Goal: Find specific page/section: Find specific page/section

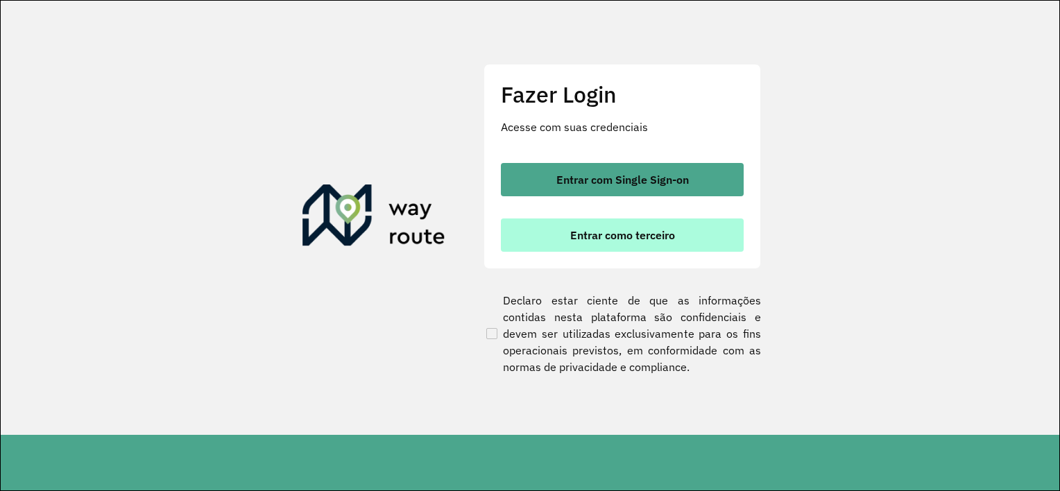
click at [521, 236] on button "Entrar como terceiro" at bounding box center [622, 234] width 243 height 33
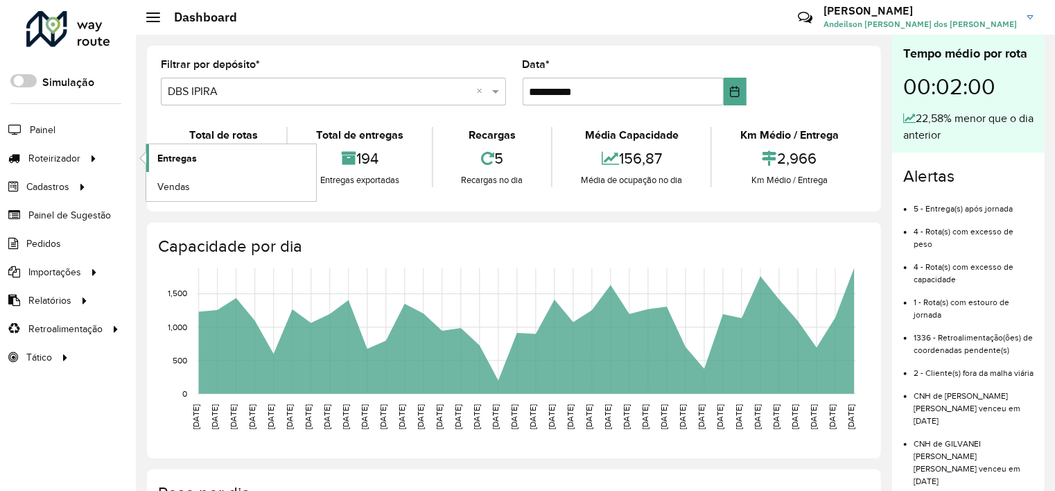
click at [178, 148] on link "Entregas" at bounding box center [231, 158] width 170 height 28
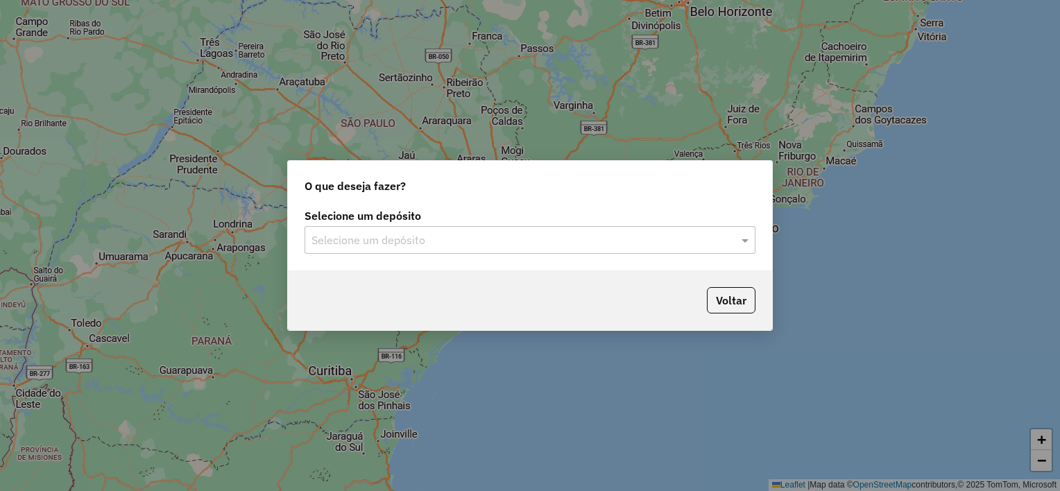
click at [397, 237] on input "text" at bounding box center [515, 240] width 409 height 17
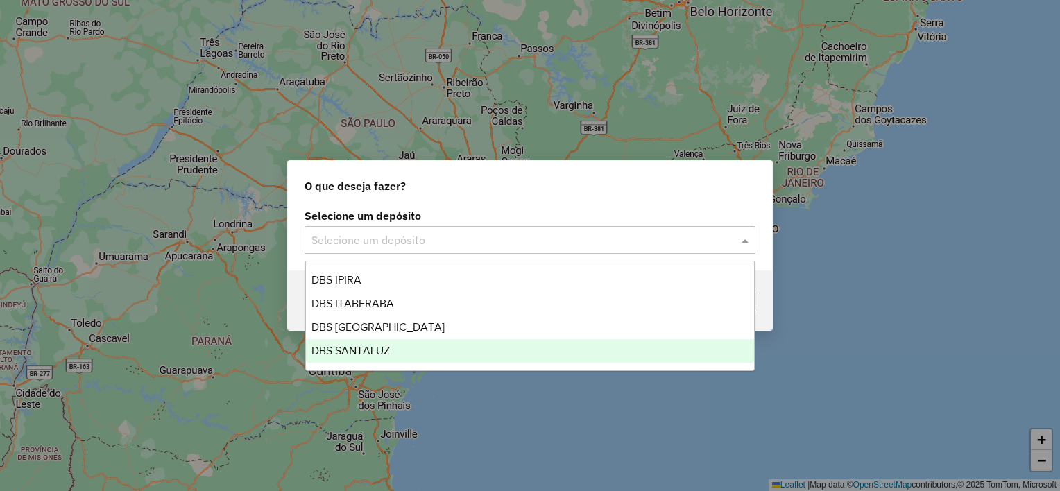
click at [399, 344] on div "DBS SANTALUZ" at bounding box center [530, 351] width 449 height 24
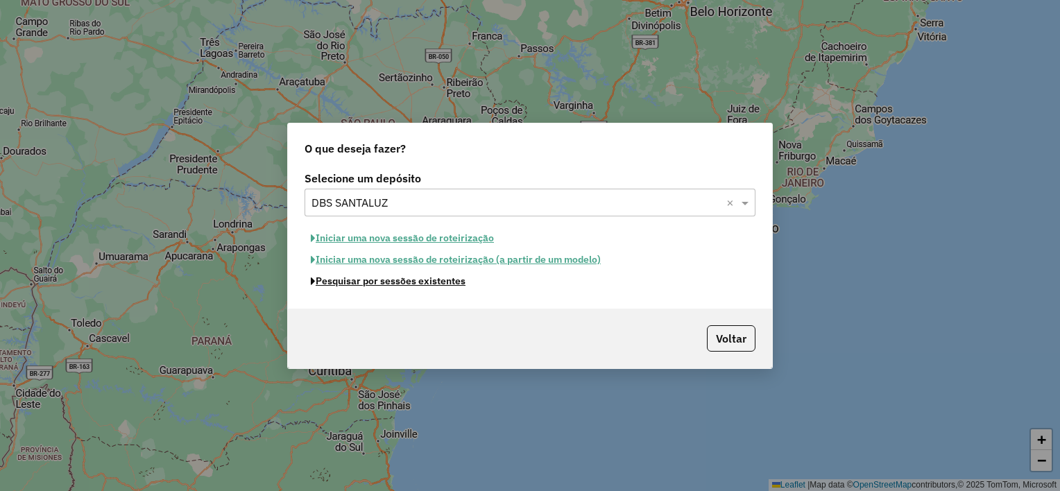
click at [404, 279] on button "Pesquisar por sessões existentes" at bounding box center [387, 280] width 167 height 21
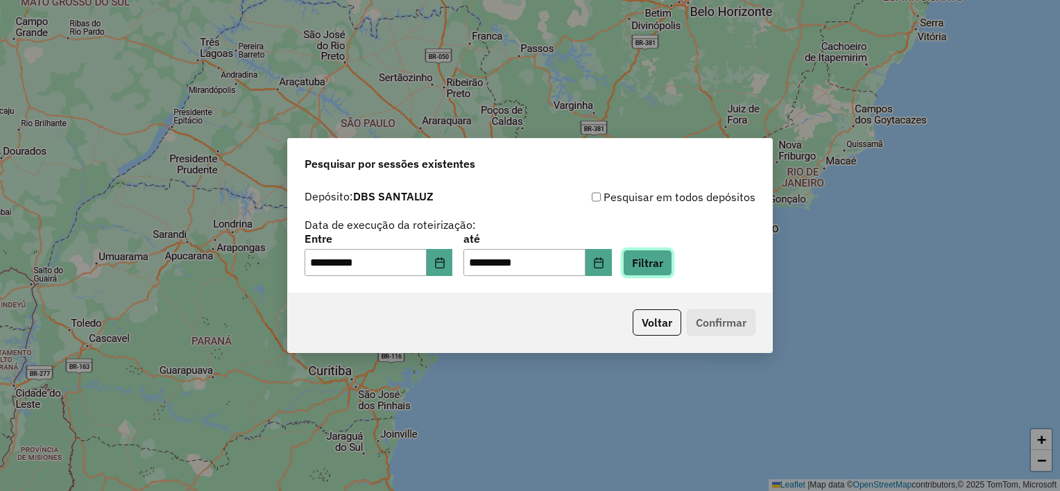
click at [662, 258] on button "Filtrar" at bounding box center [647, 263] width 49 height 26
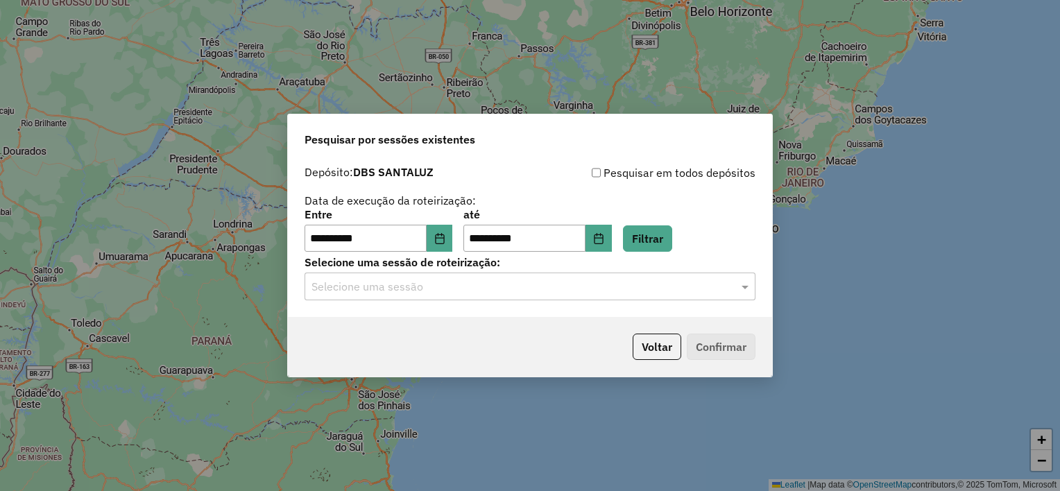
click at [374, 286] on input "text" at bounding box center [515, 287] width 409 height 17
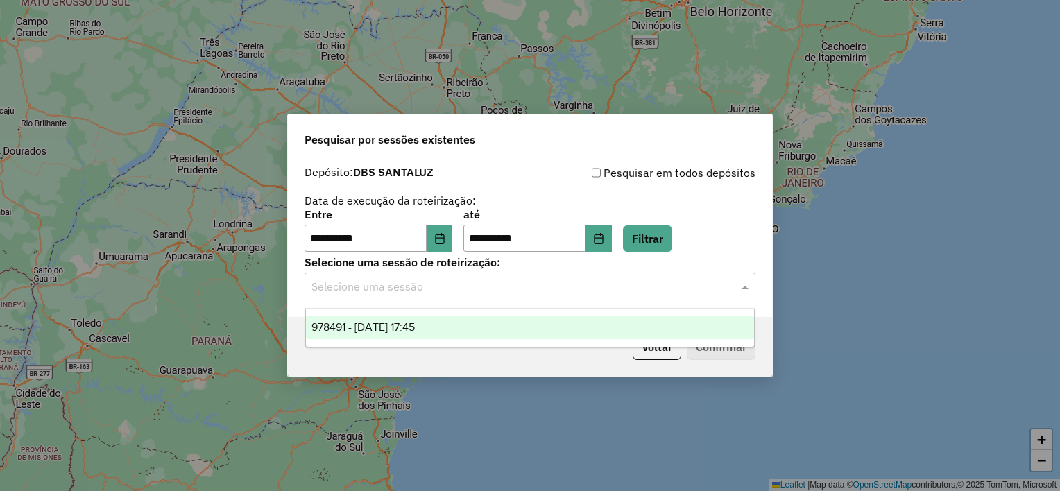
click at [406, 342] on ng-dropdown-panel "978491 - 13/08/2025 17:45" at bounding box center [530, 328] width 450 height 40
click at [408, 331] on span "978491 - 13/08/2025 17:45" at bounding box center [362, 327] width 103 height 12
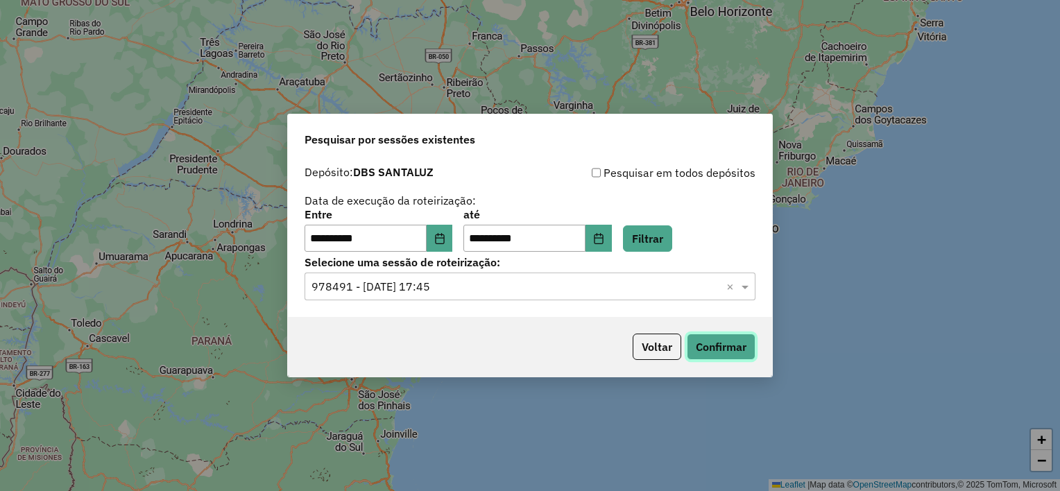
click at [716, 353] on button "Confirmar" at bounding box center [721, 347] width 69 height 26
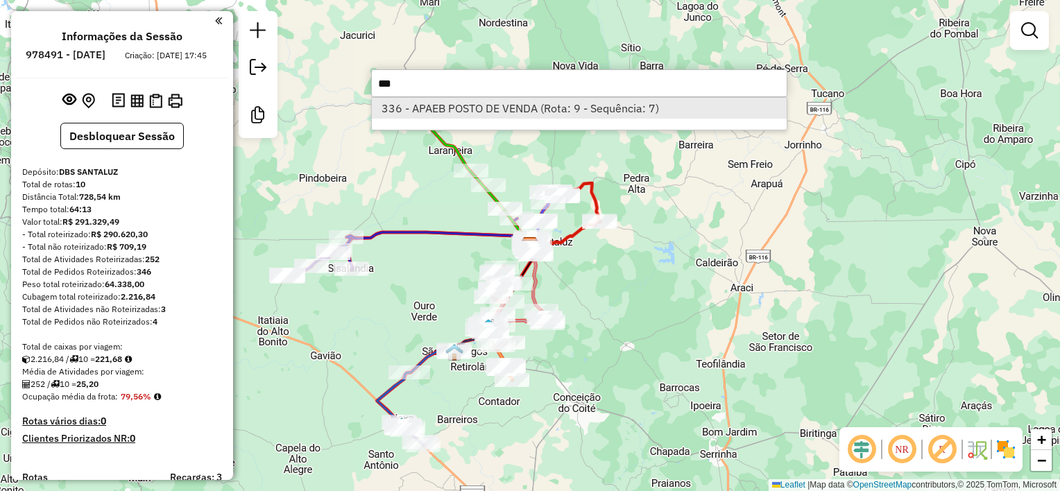
type input "***"
click at [521, 112] on li "336 - APAEB POSTO DE VENDA (Rota: 9 - Sequência: 7)" at bounding box center [579, 108] width 415 height 21
select select "**********"
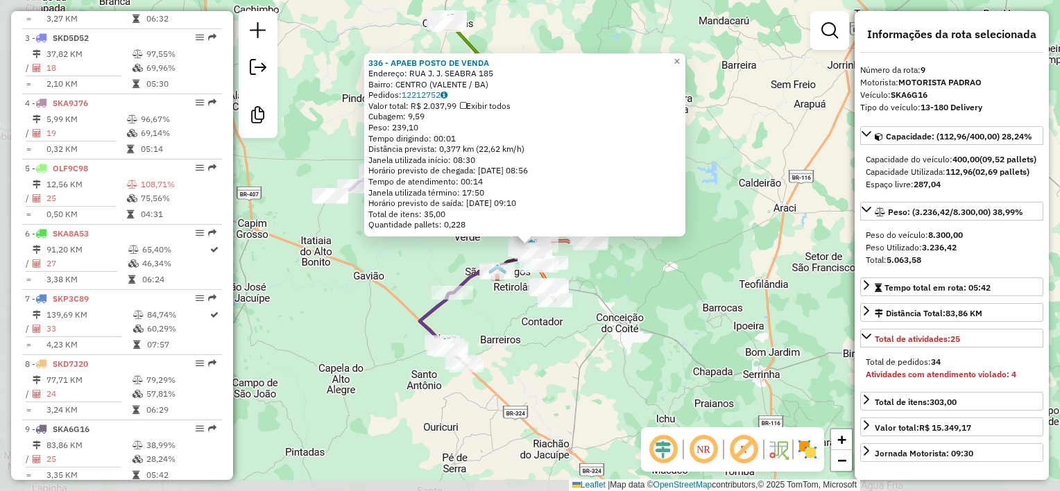
scroll to position [951, 0]
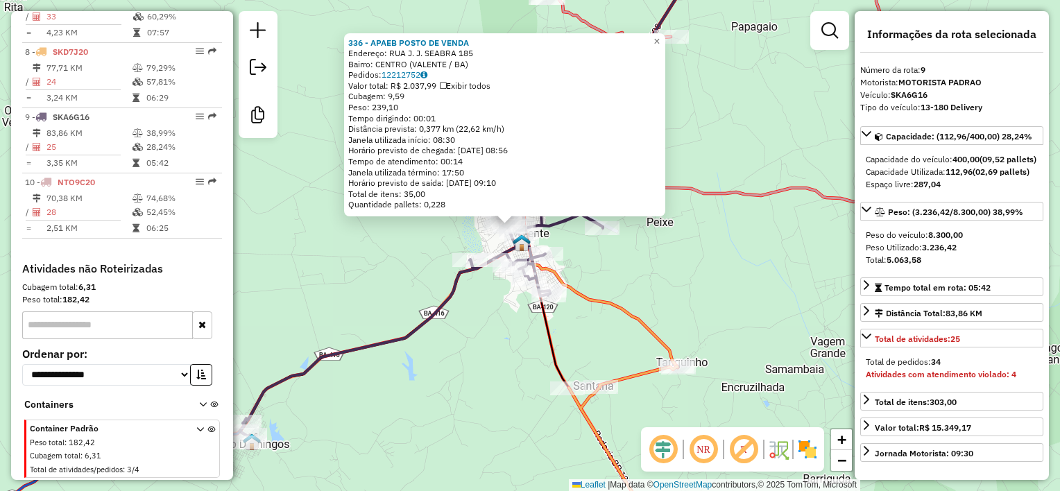
click at [401, 254] on div "336 - APAEB POSTO DE VENDA Endereço: RUA J. J. SEABRA 185 Bairro: CENTRO (VALEN…" at bounding box center [530, 245] width 1060 height 491
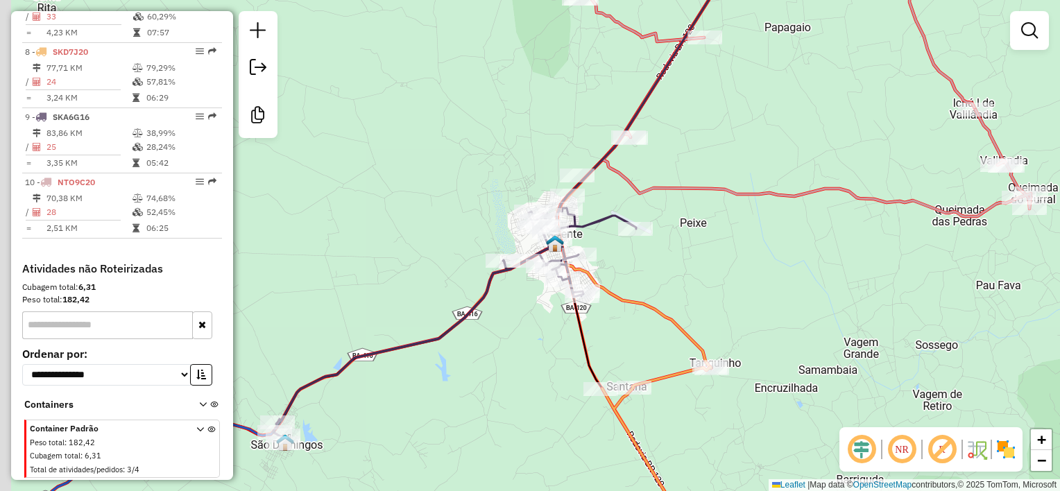
drag, startPoint x: 401, startPoint y: 254, endPoint x: 500, endPoint y: 247, distance: 99.4
click at [500, 247] on div "Janela de atendimento Grade de atendimento Capacidade Transportadoras Veículos …" at bounding box center [530, 245] width 1060 height 491
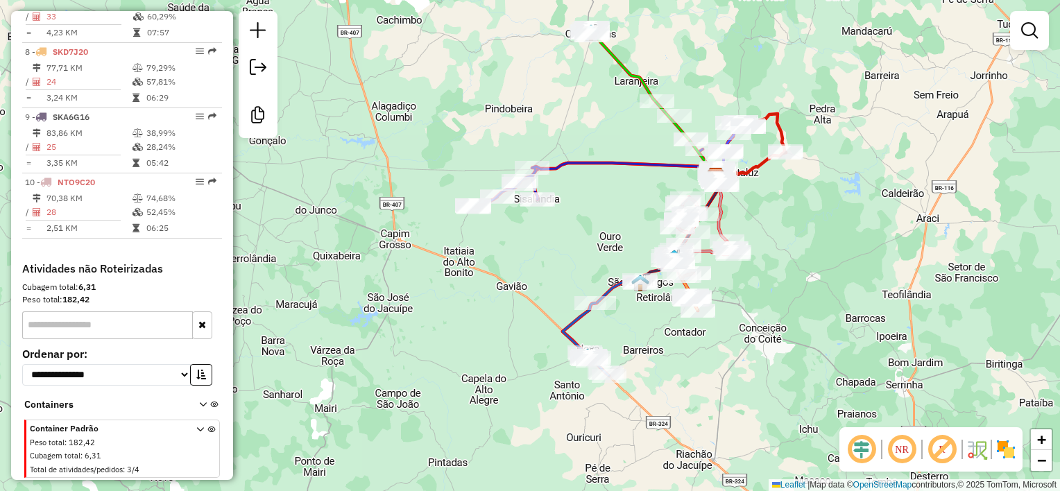
drag, startPoint x: 550, startPoint y: 116, endPoint x: 515, endPoint y: 150, distance: 48.5
click at [515, 150] on div "Janela de atendimento Grade de atendimento Capacidade Transportadoras Veículos …" at bounding box center [530, 245] width 1060 height 491
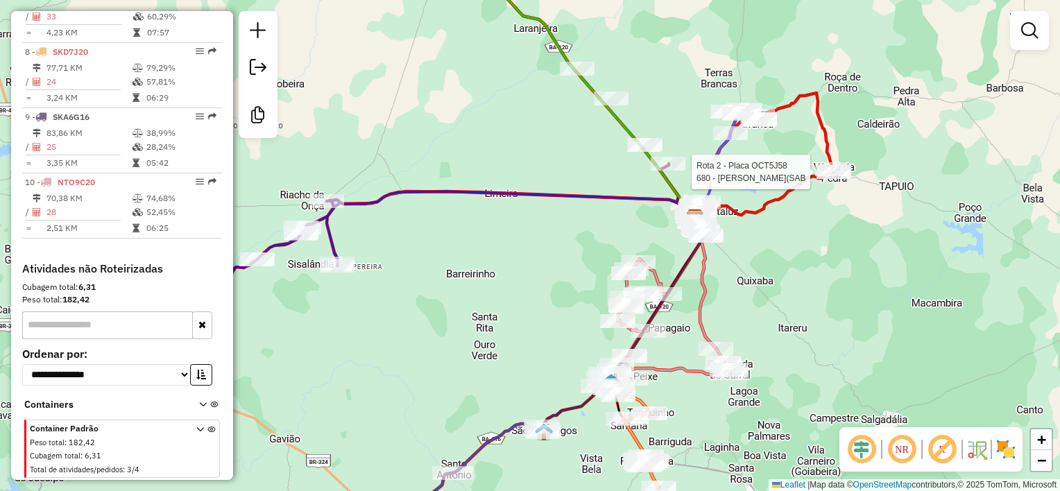
click at [832, 179] on div at bounding box center [833, 172] width 35 height 14
select select "**********"
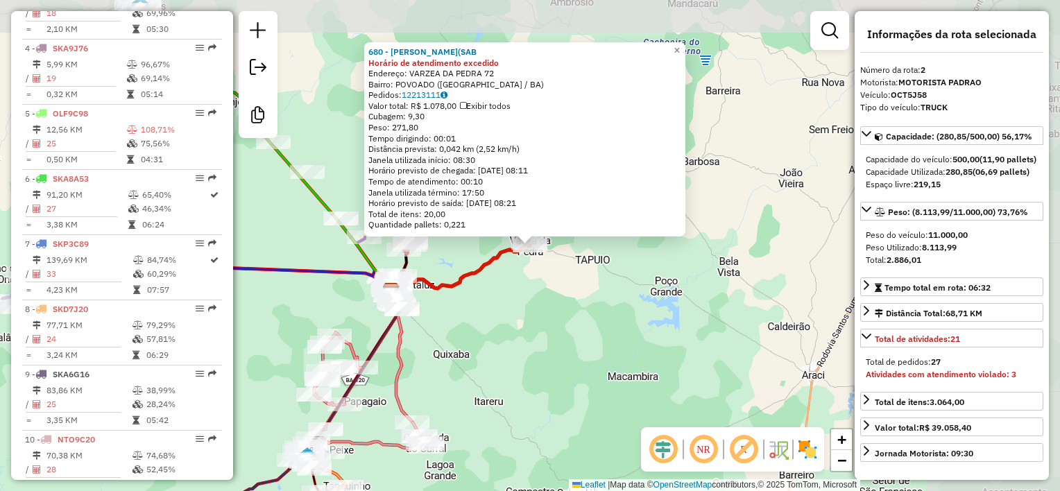
scroll to position [594, 0]
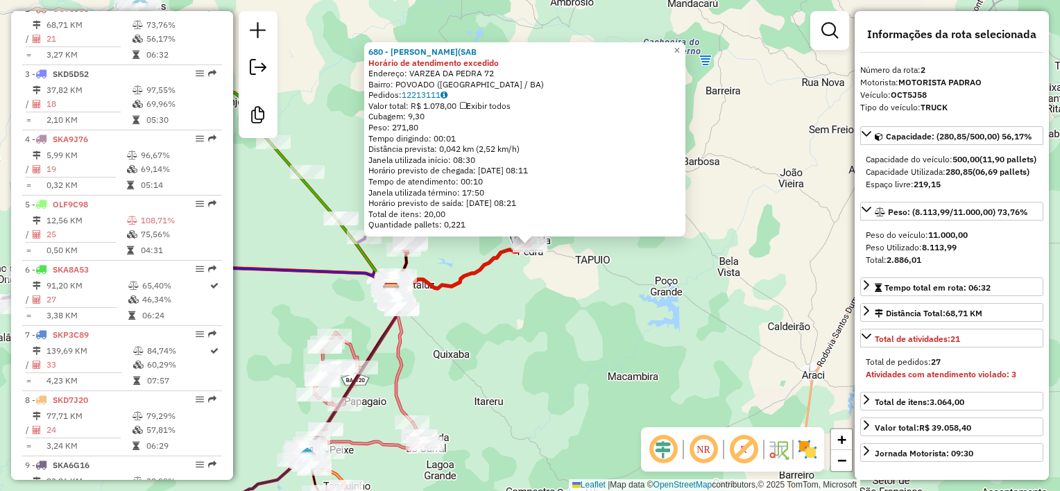
click at [591, 322] on div "680 - MERCADINHO SOUZA(SAB Horário de atendimento excedido Endereço: VARZEA DA …" at bounding box center [530, 245] width 1060 height 491
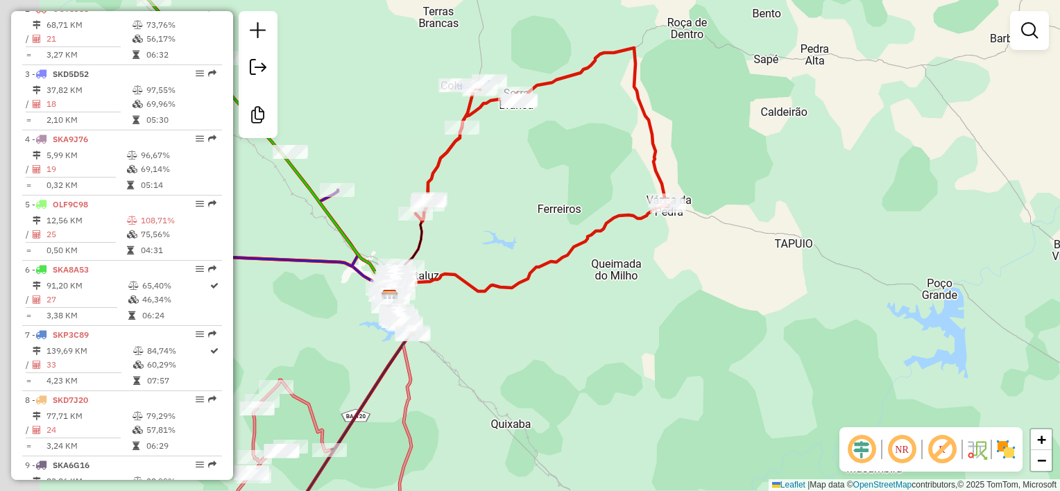
drag, startPoint x: 558, startPoint y: 245, endPoint x: 733, endPoint y: 202, distance: 180.6
click at [733, 202] on div "Janela de atendimento Grade de atendimento Capacidade Transportadoras Veículos …" at bounding box center [530, 245] width 1060 height 491
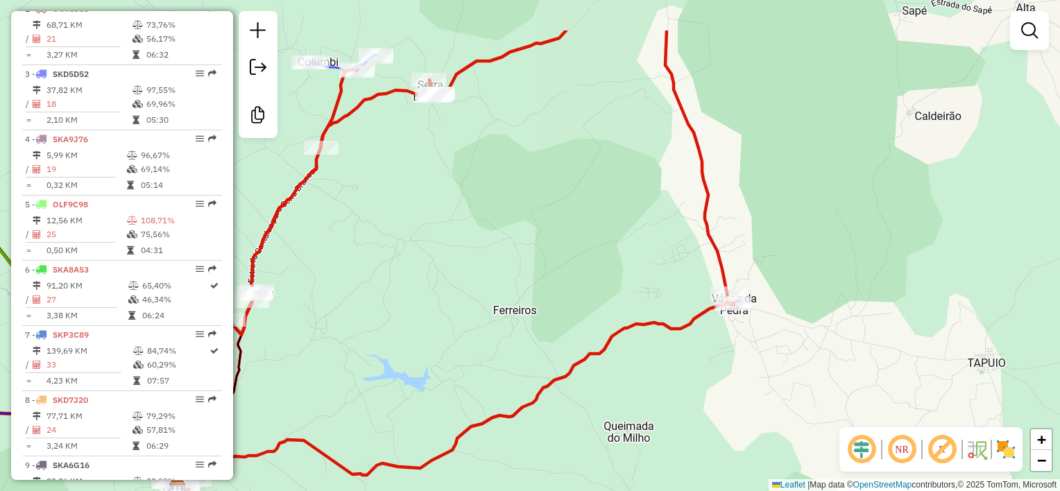
drag, startPoint x: 596, startPoint y: 114, endPoint x: 583, endPoint y: 193, distance: 80.8
click at [583, 193] on div "Janela de atendimento Grade de atendimento Capacidade Transportadoras Veículos …" at bounding box center [530, 245] width 1060 height 491
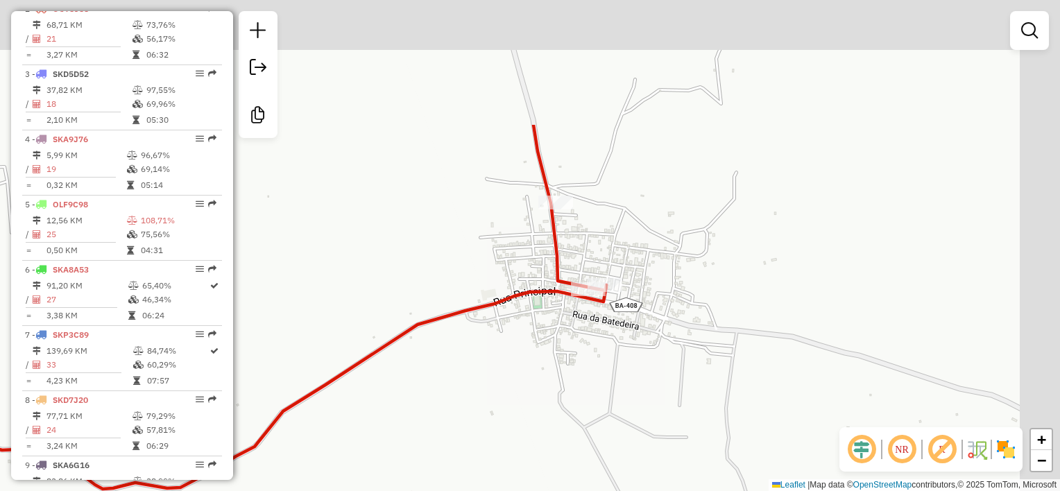
drag, startPoint x: 619, startPoint y: 154, endPoint x: 567, endPoint y: 328, distance: 181.5
click at [567, 328] on div "Janela de atendimento Grade de atendimento Capacidade Transportadoras Veículos …" at bounding box center [530, 245] width 1060 height 491
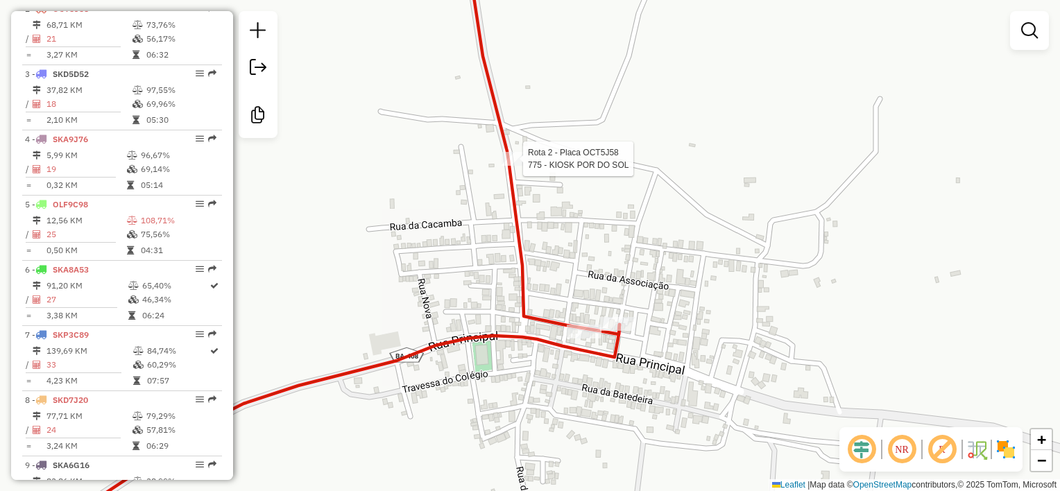
select select "**********"
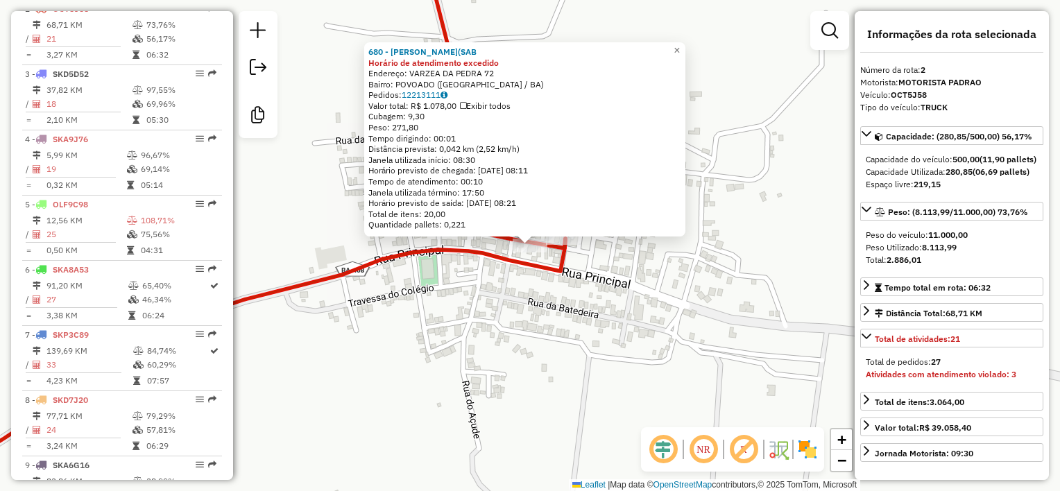
click at [505, 302] on div "680 - MERCADINHO SOUZA(SAB Horário de atendimento excedido Endereço: VARZEA DA …" at bounding box center [530, 245] width 1060 height 491
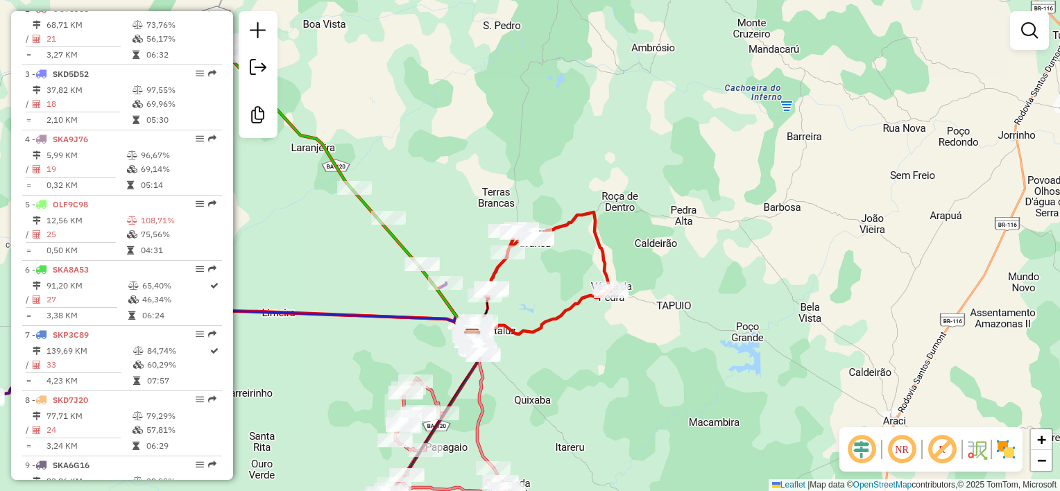
drag, startPoint x: 452, startPoint y: 302, endPoint x: 582, endPoint y: 291, distance: 130.2
click at [582, 291] on div "Janela de atendimento Grade de atendimento Capacidade Transportadoras Veículos …" at bounding box center [530, 245] width 1060 height 491
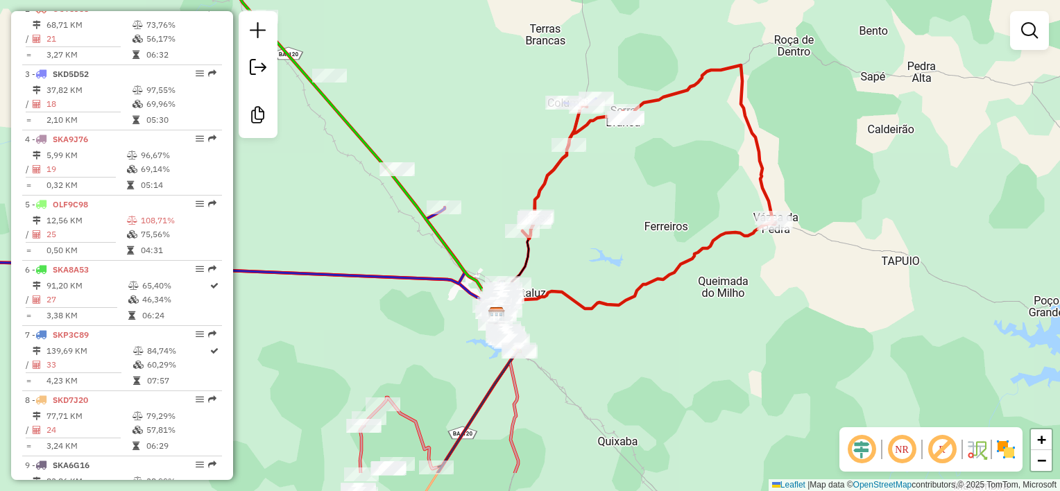
drag, startPoint x: 494, startPoint y: 411, endPoint x: 641, endPoint y: 289, distance: 190.6
click at [640, 289] on div "Janela de atendimento Grade de atendimento Capacidade Transportadoras Veículos …" at bounding box center [530, 245] width 1060 height 491
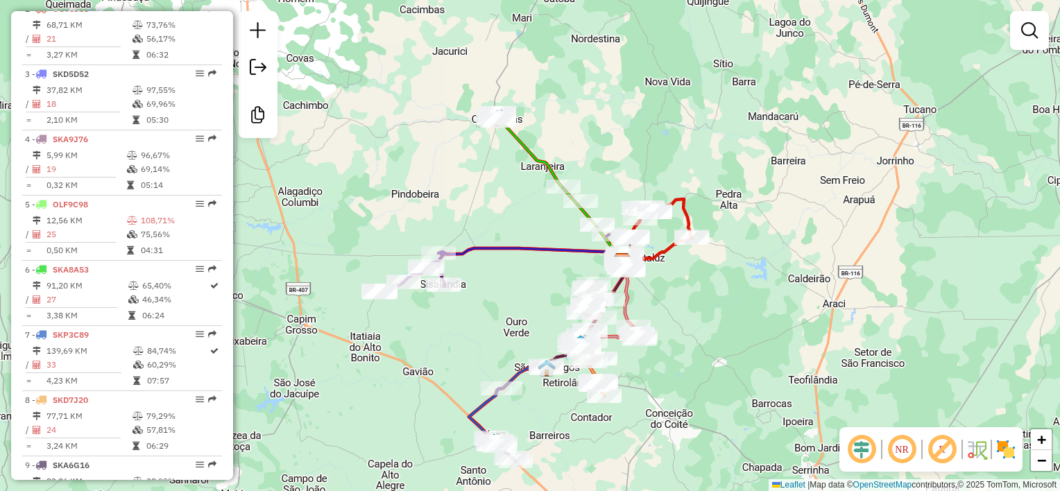
drag, startPoint x: 510, startPoint y: 325, endPoint x: 514, endPoint y: 278, distance: 46.6
click at [514, 279] on div "Janela de atendimento Grade de atendimento Capacidade Transportadoras Veículos …" at bounding box center [530, 245] width 1060 height 491
